Goal: Task Accomplishment & Management: Manage account settings

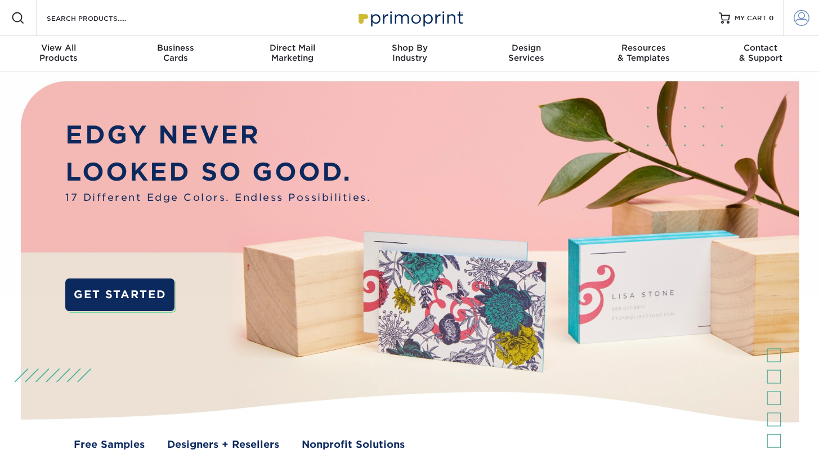
click at [794, 20] on span at bounding box center [802, 18] width 16 height 16
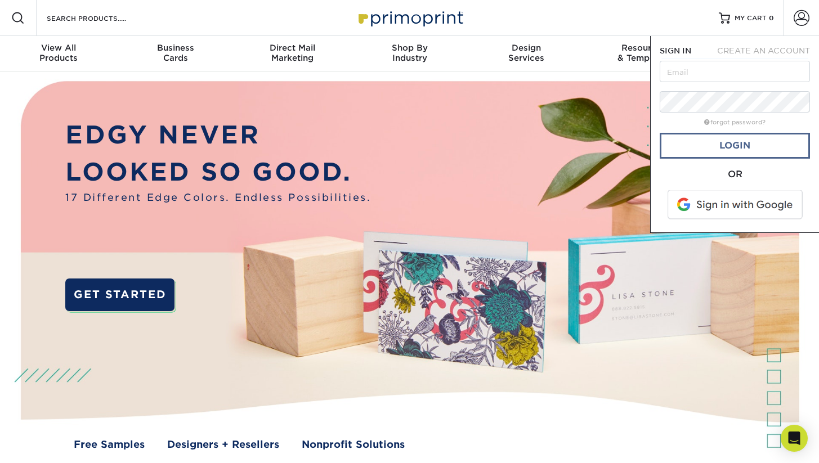
click at [735, 155] on link "Login" at bounding box center [735, 146] width 150 height 26
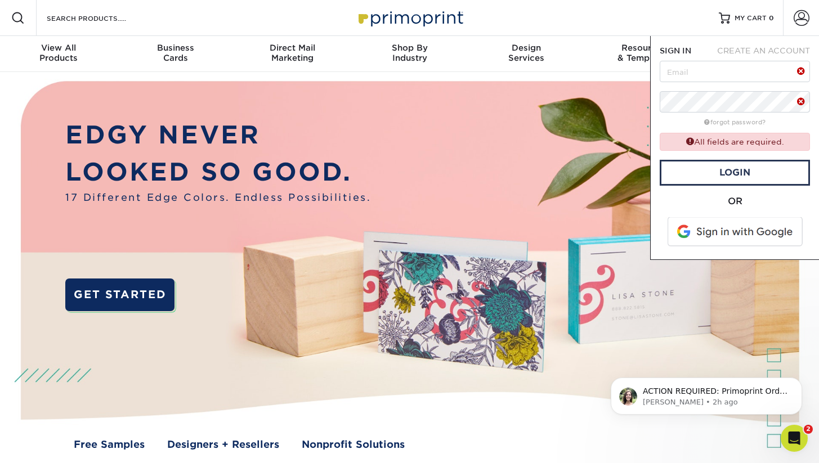
click at [725, 226] on span at bounding box center [736, 231] width 144 height 29
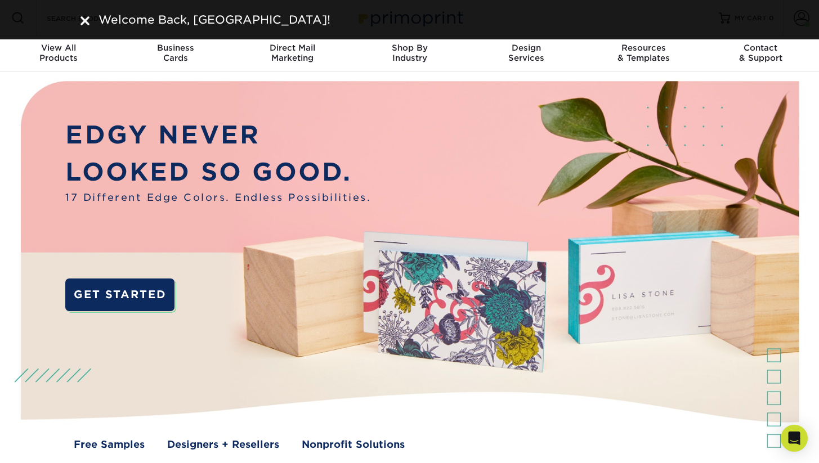
click at [804, 18] on div "Welcome Back, [GEOGRAPHIC_DATA]!" at bounding box center [409, 19] width 819 height 39
click at [808, 60] on div "Contact & Support" at bounding box center [760, 53] width 117 height 20
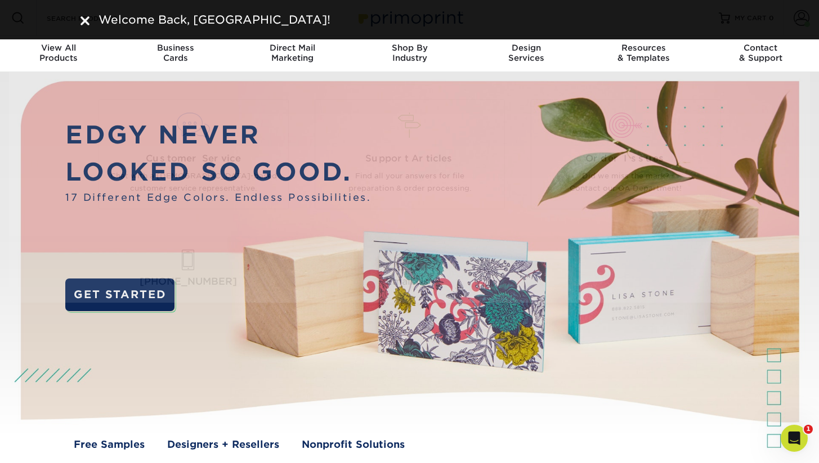
click at [803, 27] on div "Welcome Back, [GEOGRAPHIC_DATA]!" at bounding box center [409, 19] width 819 height 39
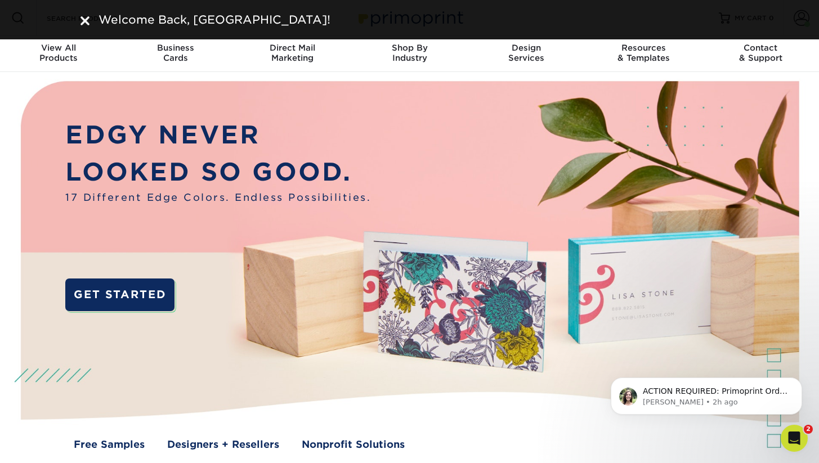
click at [86, 20] on img at bounding box center [84, 20] width 9 height 9
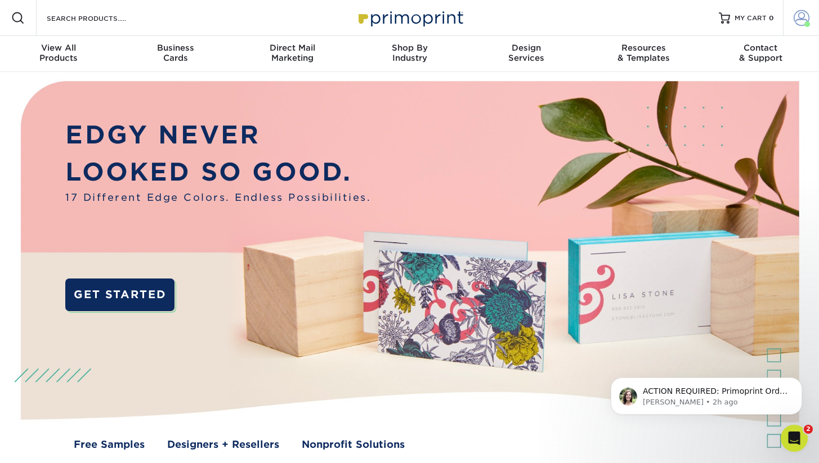
click at [804, 20] on span at bounding box center [802, 18] width 16 height 16
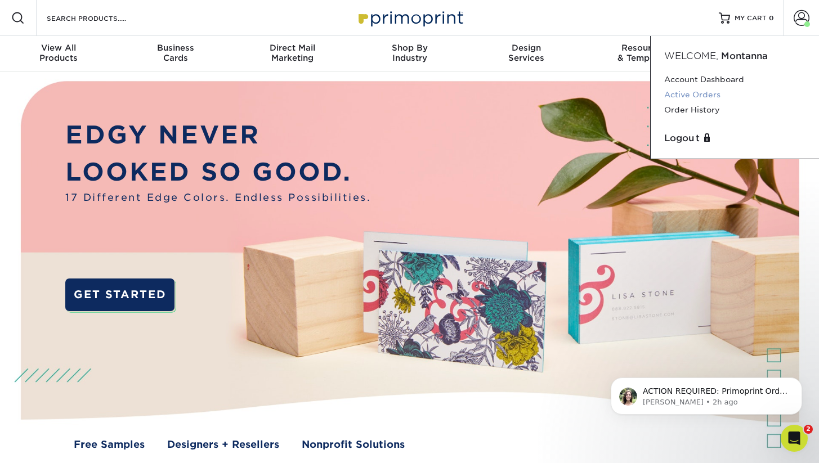
click at [701, 89] on link "Active Orders" at bounding box center [734, 94] width 141 height 15
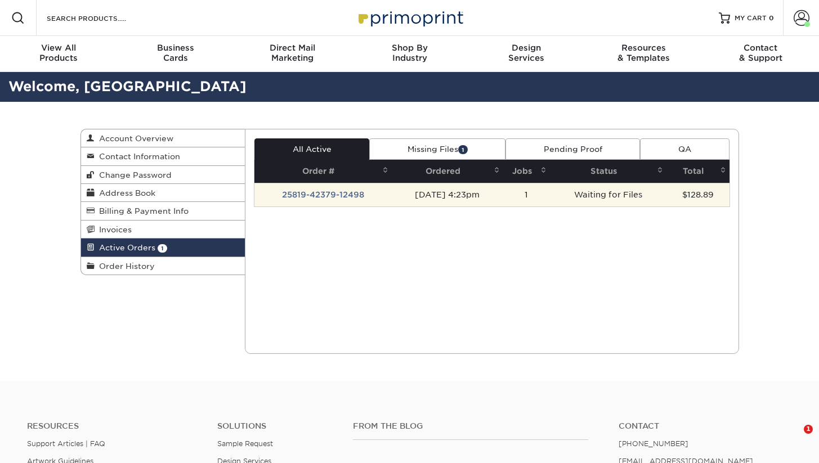
click at [503, 196] on td "08/19/2025 4:23pm" at bounding box center [447, 195] width 111 height 24
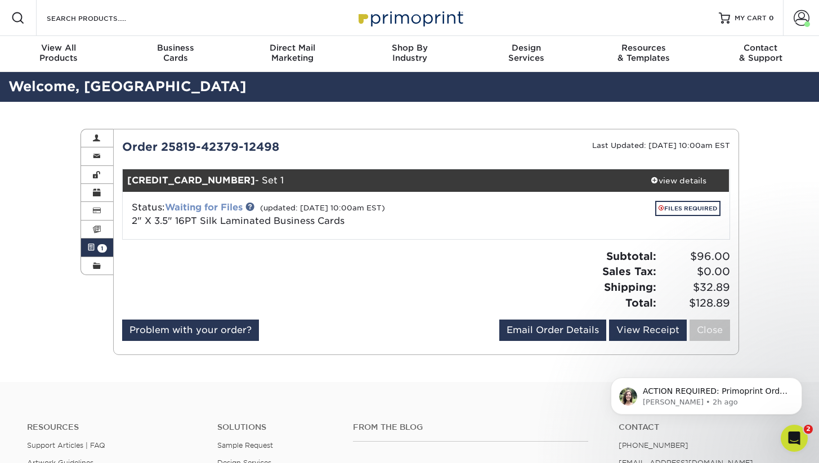
click at [199, 203] on link "Waiting for Files" at bounding box center [204, 207] width 78 height 11
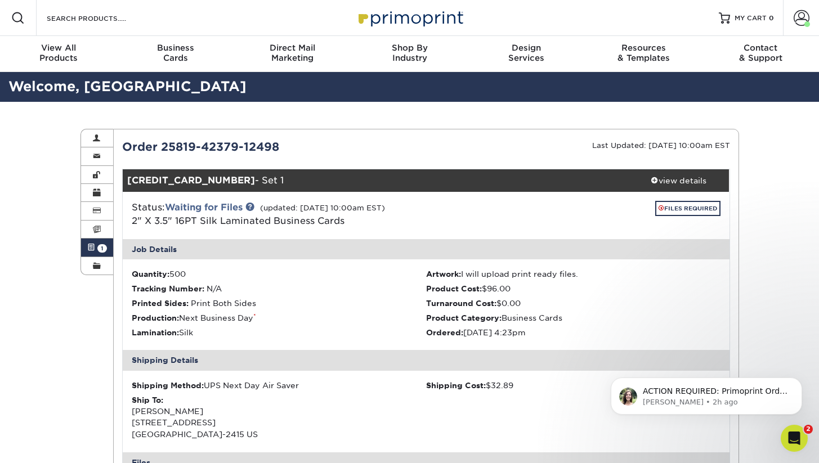
click at [158, 205] on div "Status: Waiting for Files (updated: 08/20/2025 10:00am EST) 2" X 3.5" 16PT Silk…" at bounding box center [325, 214] width 404 height 27
click at [181, 210] on link "Waiting for Files" at bounding box center [204, 207] width 78 height 11
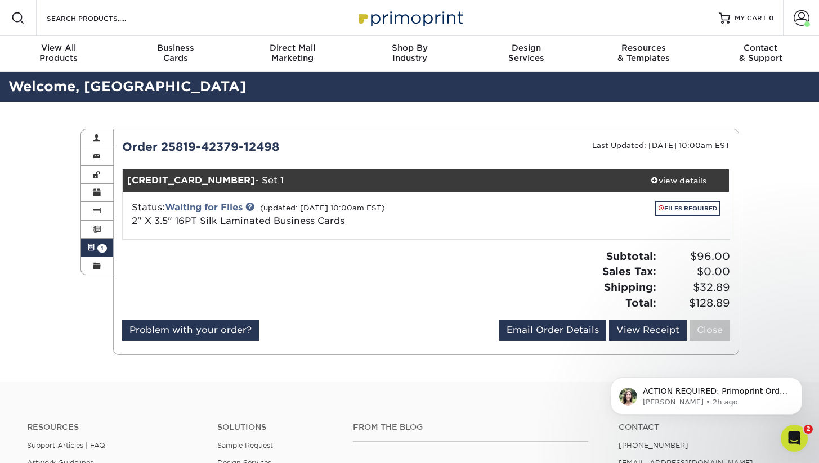
click at [268, 208] on small "(updated: 08/20/2025 10:00am EST)" at bounding box center [322, 208] width 125 height 8
click at [250, 207] on link at bounding box center [249, 206] width 9 height 9
click at [683, 213] on link "FILES REQUIRED" at bounding box center [687, 208] width 65 height 15
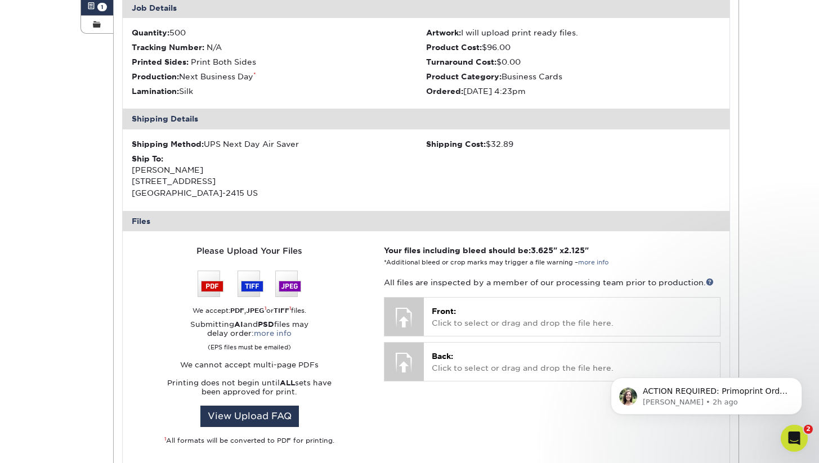
scroll to position [241, 0]
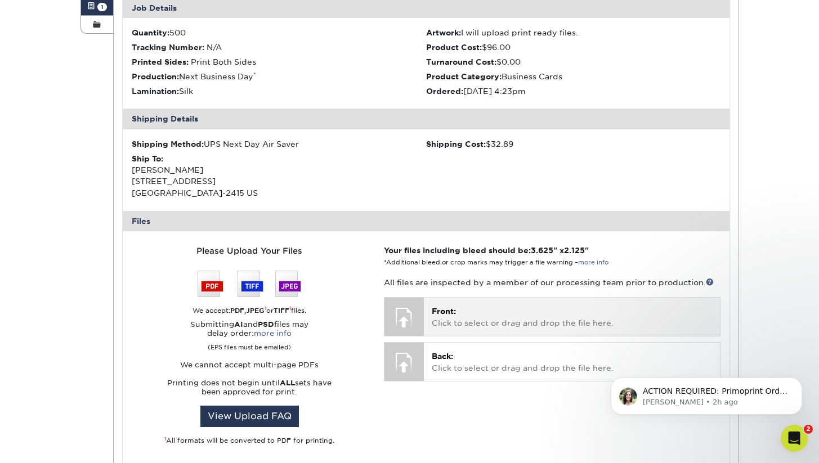
click at [423, 305] on div at bounding box center [403, 317] width 39 height 39
click at [436, 315] on p "Front: Click to select or drag and drop the file here." at bounding box center [572, 317] width 280 height 23
click at [446, 320] on p "Front: Click to select or drag and drop the file here." at bounding box center [572, 317] width 280 height 23
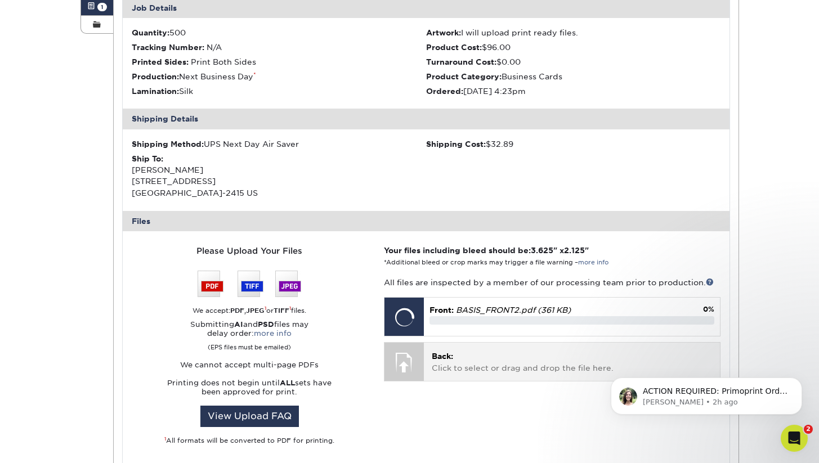
click at [467, 359] on p "Back: Click to select or drag and drop the file here." at bounding box center [572, 362] width 280 height 23
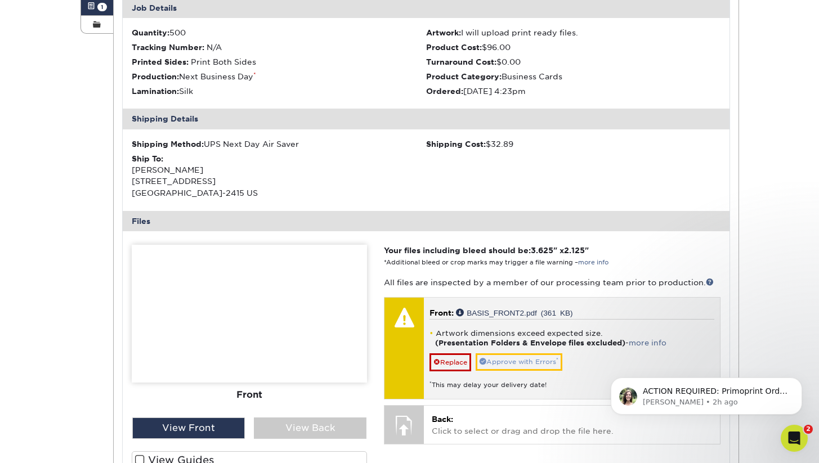
scroll to position [275, 0]
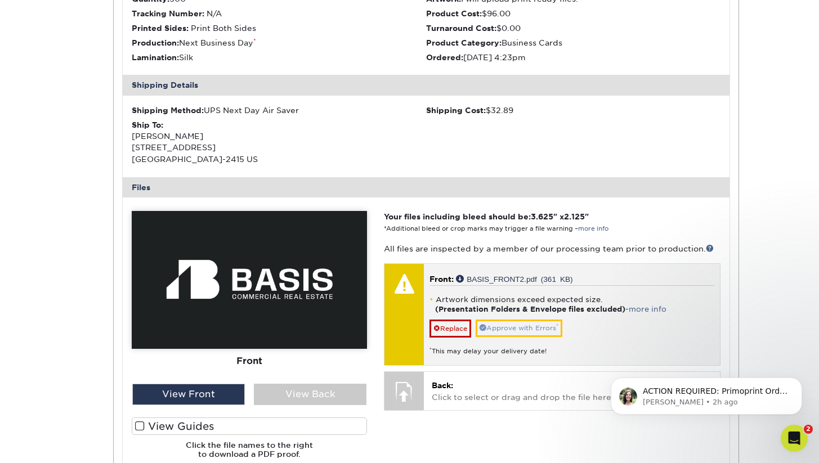
click at [538, 326] on link "Approve with Errors *" at bounding box center [519, 328] width 87 height 17
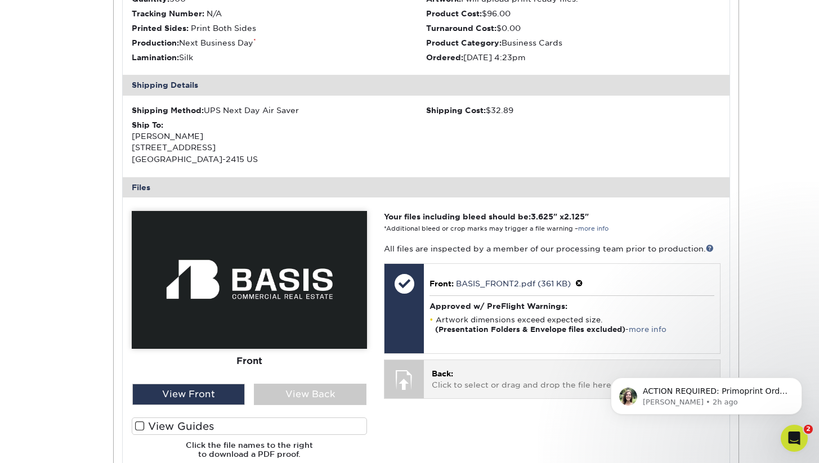
click at [462, 379] on p "Back: Click to select or drag and drop the file here." at bounding box center [572, 379] width 280 height 23
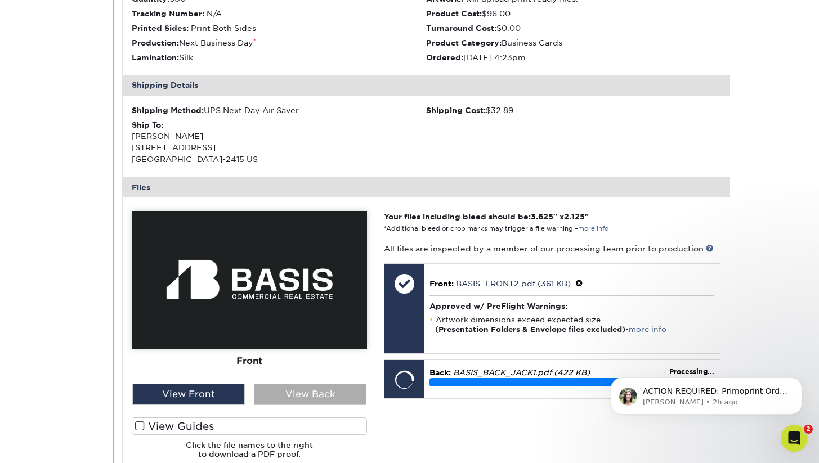
click at [314, 393] on div "View Back" at bounding box center [310, 394] width 113 height 21
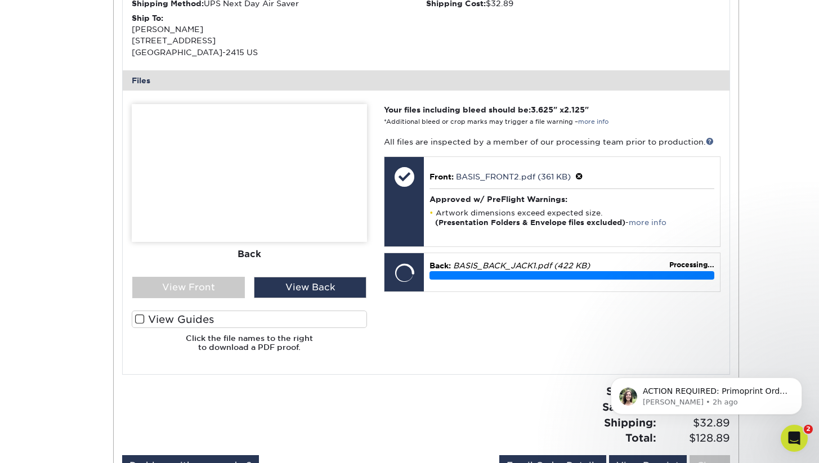
scroll to position [384, 0]
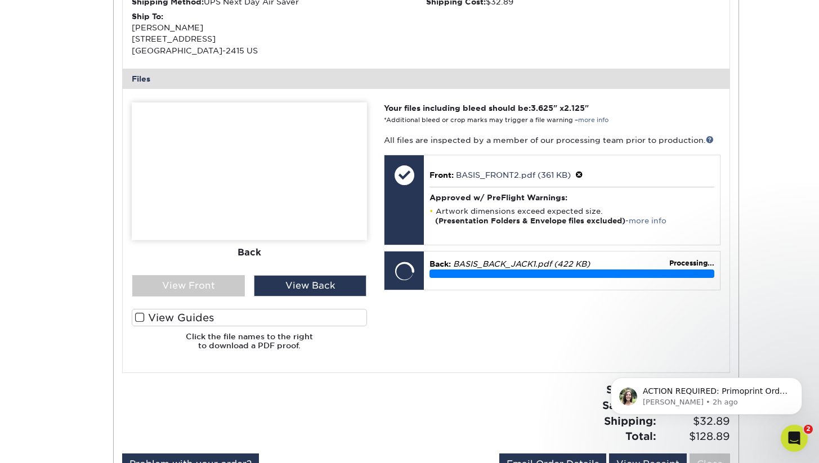
click at [199, 322] on div "View Guides" at bounding box center [249, 320] width 235 height 23
click at [192, 316] on label "View Guides" at bounding box center [249, 317] width 235 height 17
click at [0, 0] on input "View Guides" at bounding box center [0, 0] width 0 height 0
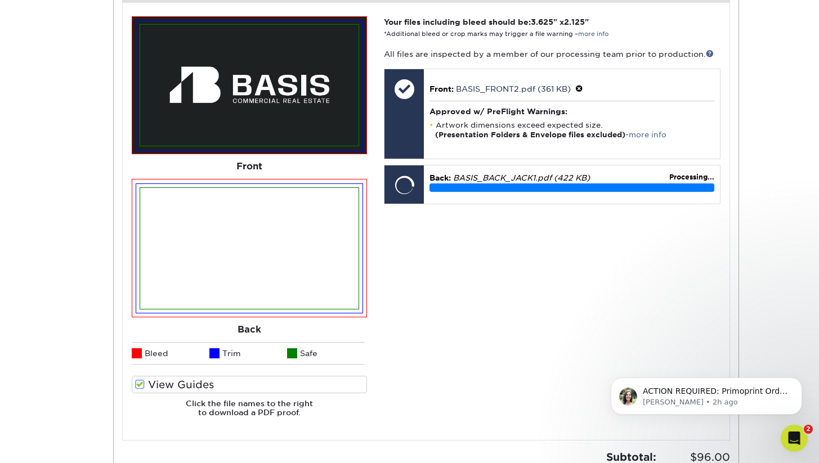
scroll to position [471, 0]
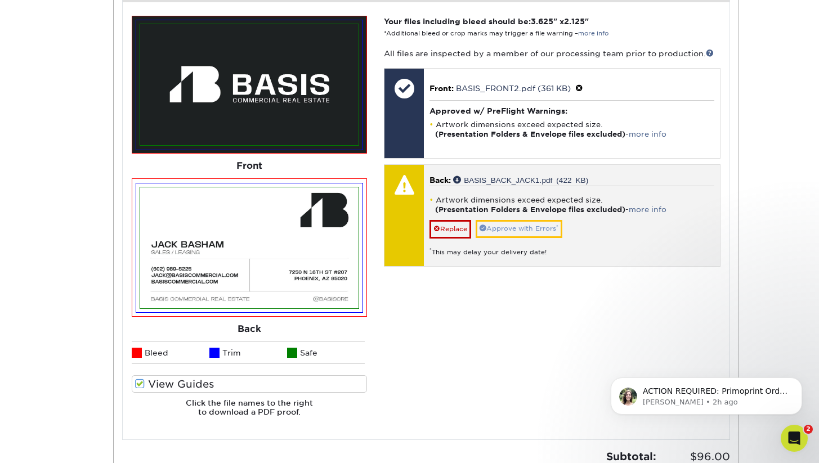
click at [528, 226] on link "Approve with Errors *" at bounding box center [519, 228] width 87 height 17
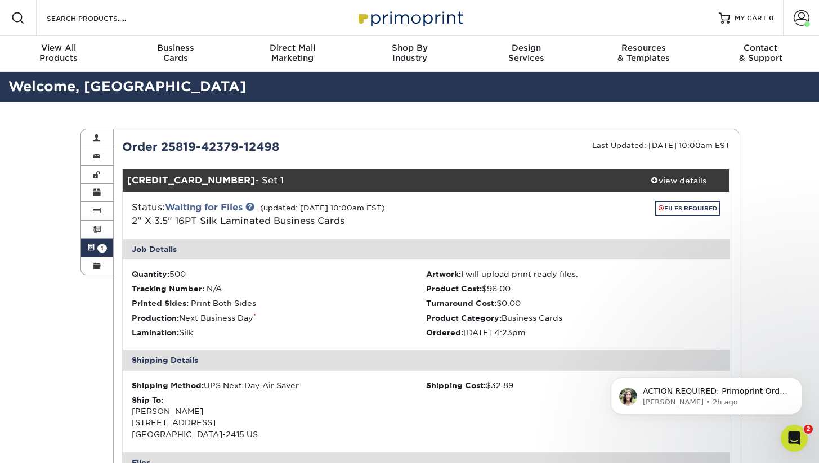
scroll to position [0, 0]
click at [792, 17] on link "Account" at bounding box center [801, 18] width 36 height 36
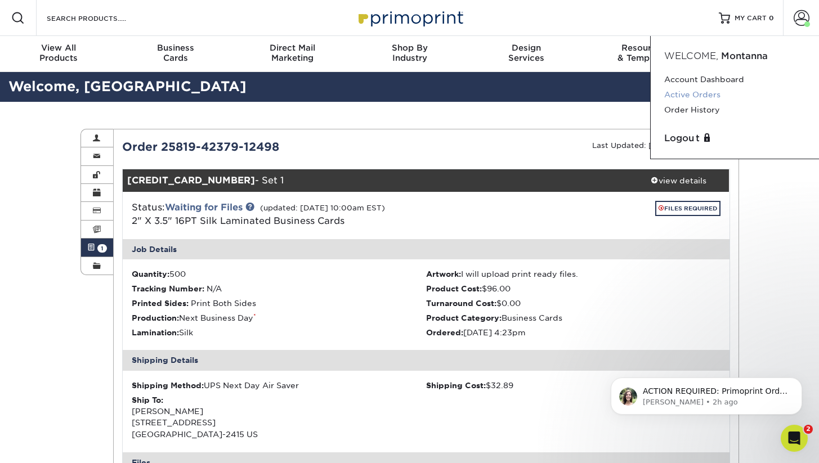
click at [715, 94] on link "Active Orders" at bounding box center [734, 94] width 141 height 15
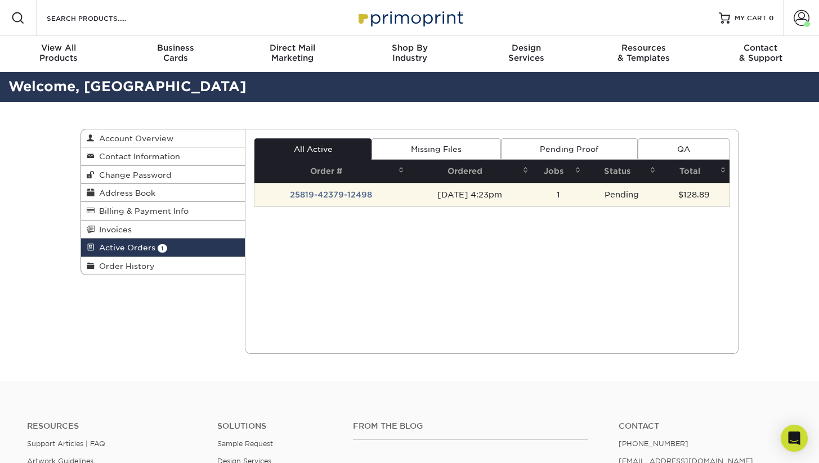
click at [473, 193] on td "[DATE] 4:23pm" at bounding box center [469, 195] width 124 height 24
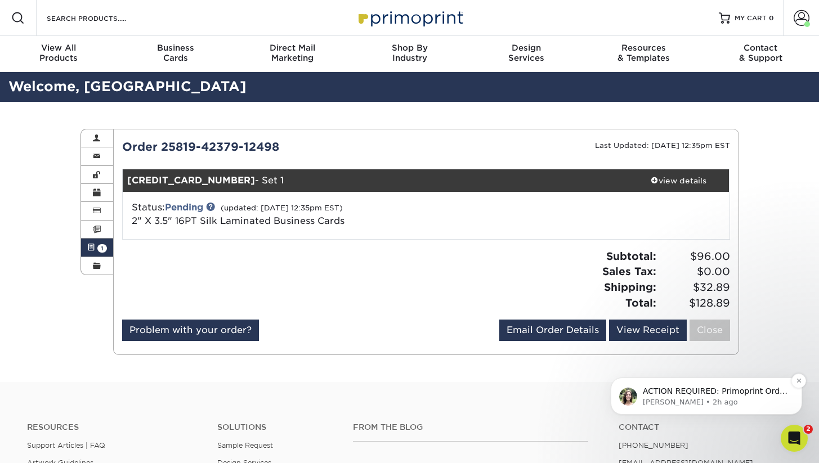
click at [714, 408] on div "ACTION REQUIRED: Primoprint Order 25819-42379-12498 Thank you for placing your …" at bounding box center [706, 396] width 191 height 37
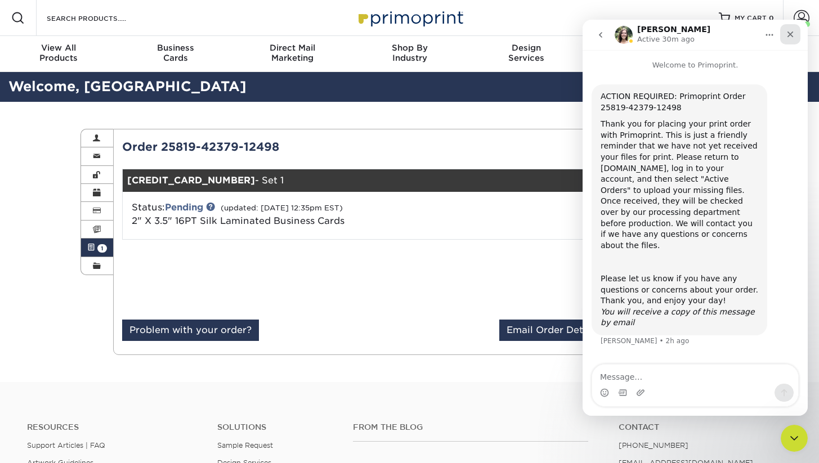
click at [791, 35] on icon "Close" at bounding box center [790, 35] width 6 height 6
